Goal: Task Accomplishment & Management: Use online tool/utility

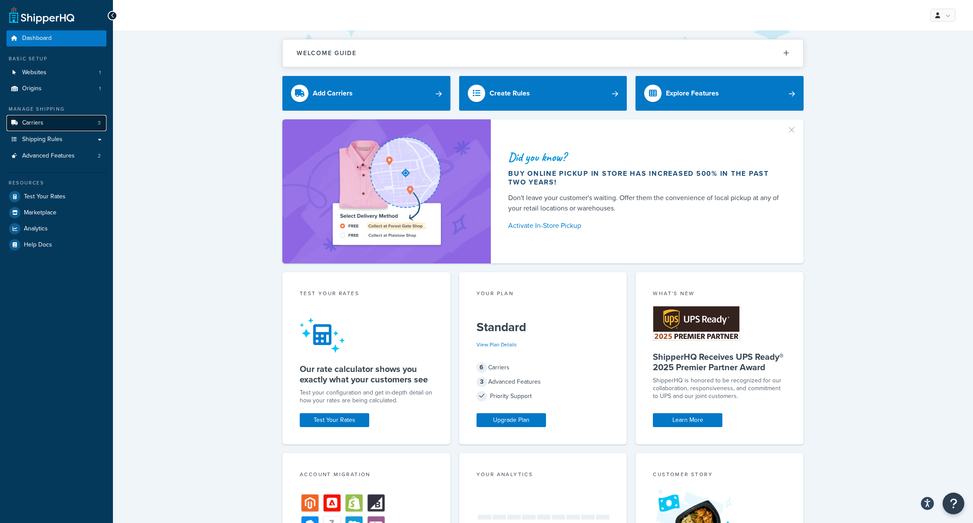
click at [46, 125] on link "Carriers 3" at bounding box center [57, 123] width 100 height 16
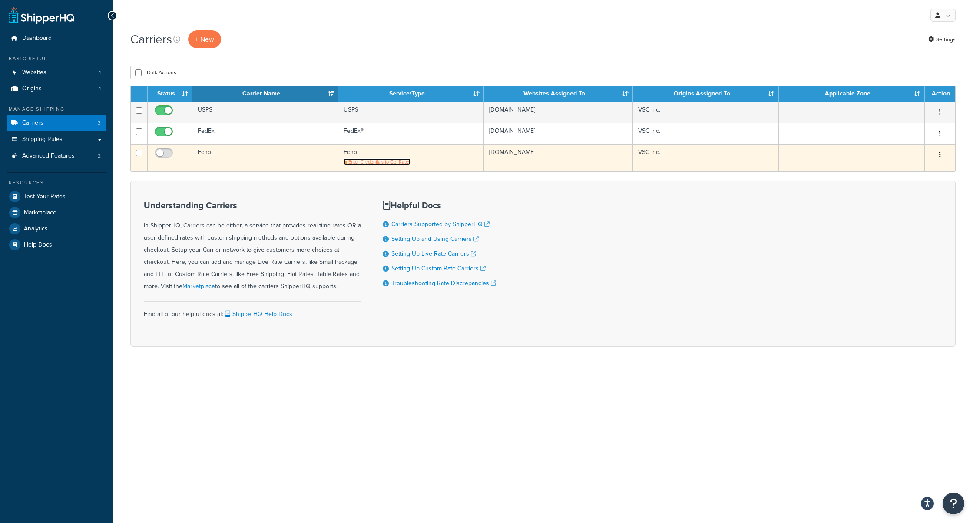
click at [395, 162] on span "Enter Credentials to Get Rates" at bounding box center [379, 162] width 62 height 7
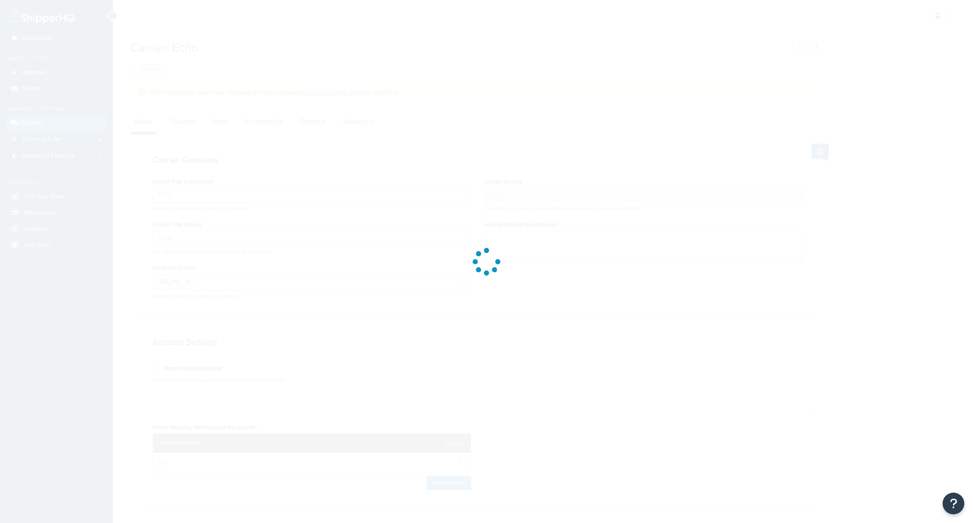
select select "echoFreight"
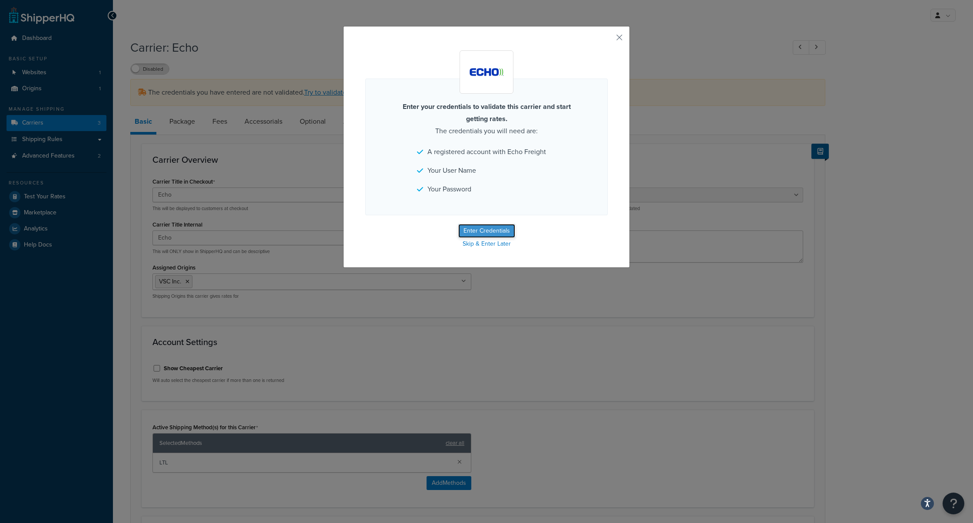
click at [493, 228] on button "Enter Credentials" at bounding box center [486, 231] width 57 height 14
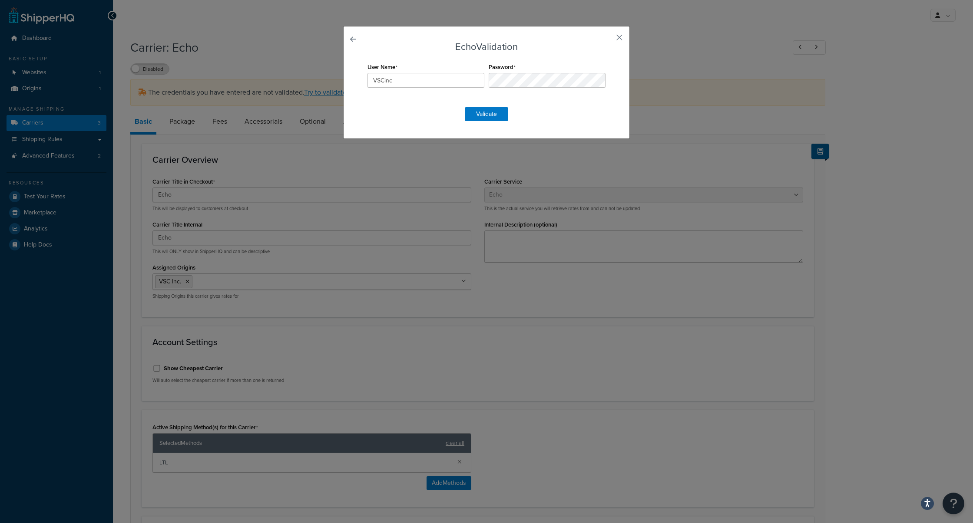
click at [423, 110] on form "Echo Validation User Name VSCinc Password Validate" at bounding box center [486, 81] width 242 height 79
click at [578, 58] on form "Echo Validation User Name VSCinc Password Required Validate" at bounding box center [486, 81] width 242 height 79
click at [608, 40] on button "button" at bounding box center [606, 41] width 2 height 2
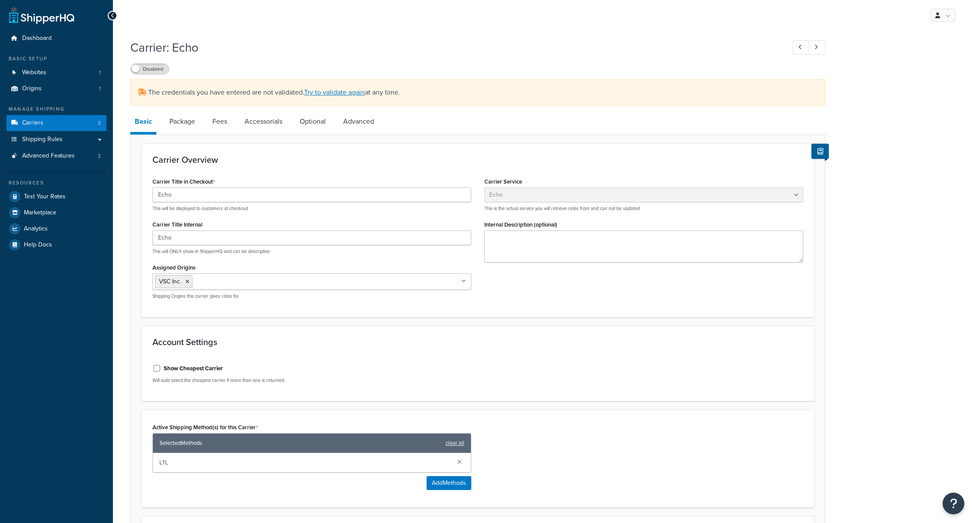
select select "echoFreight"
click at [345, 90] on link "Try to validate again" at bounding box center [334, 92] width 61 height 10
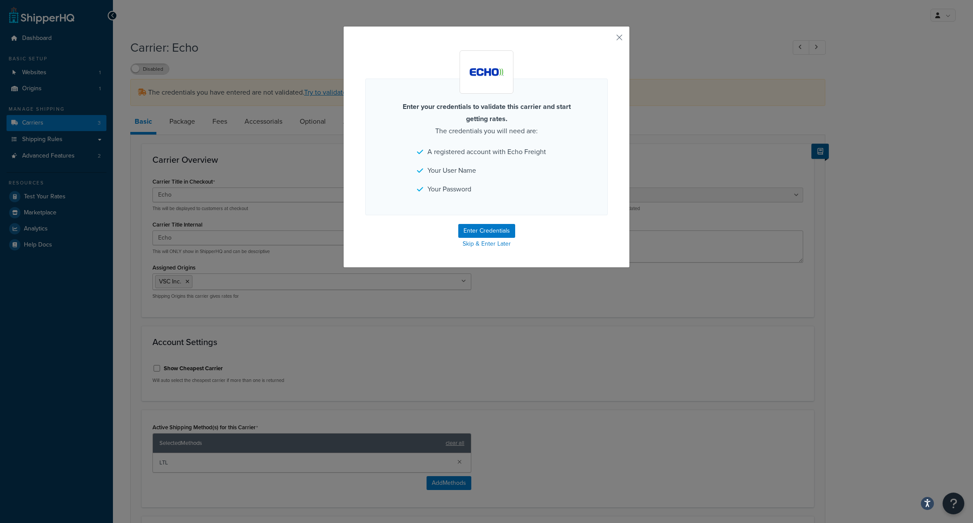
click at [623, 36] on div "Enter your credentials to validate this carrier and start getting rates. The cr…" at bounding box center [486, 147] width 287 height 242
click at [608, 40] on button "button" at bounding box center [606, 41] width 2 height 2
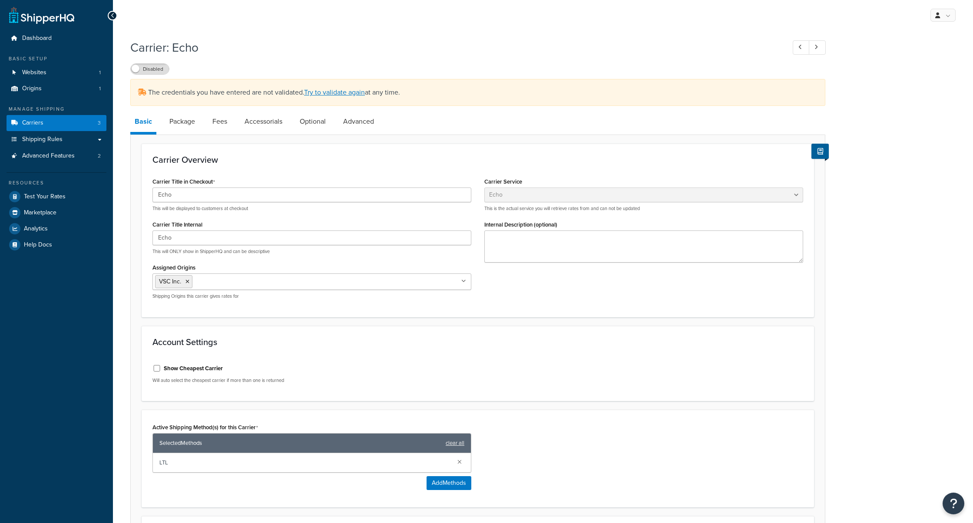
select select "echoFreight"
